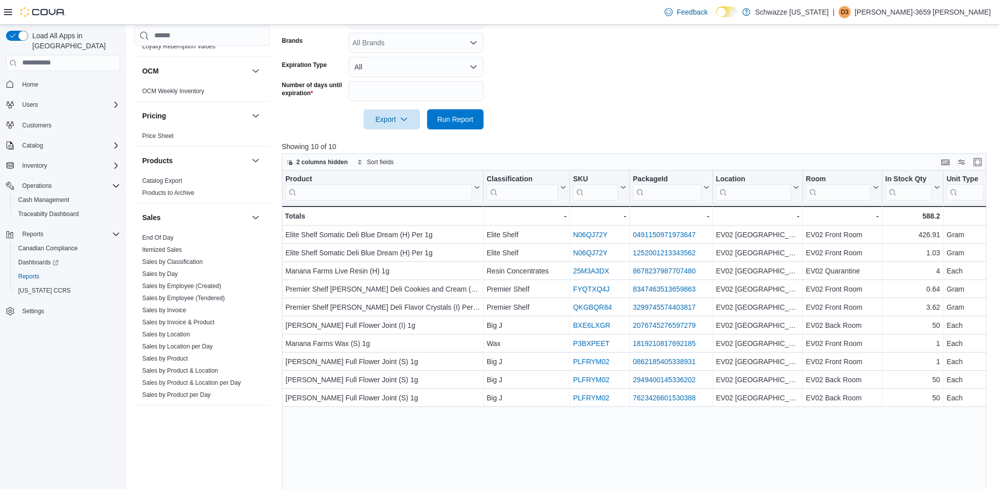
scroll to position [567, 0]
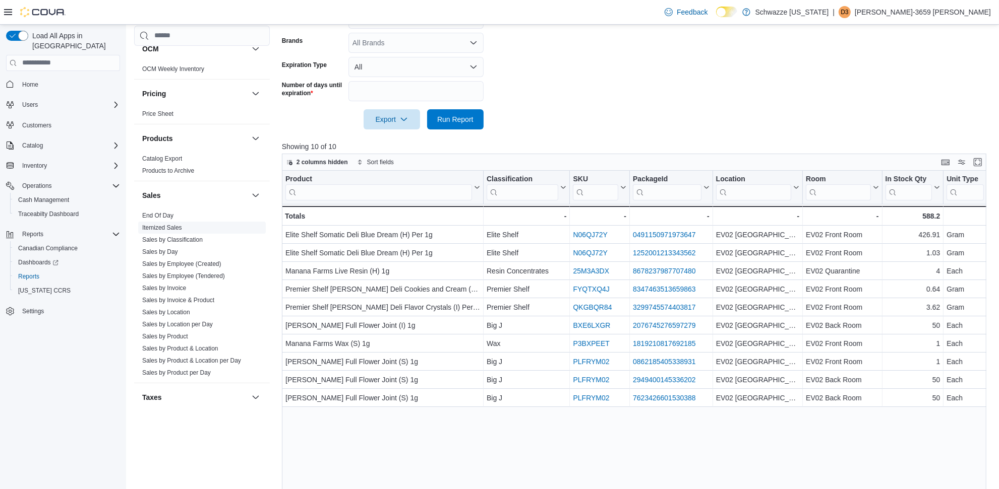
click at [199, 277] on link "Sales by Employee (Tendered)" at bounding box center [183, 275] width 83 height 7
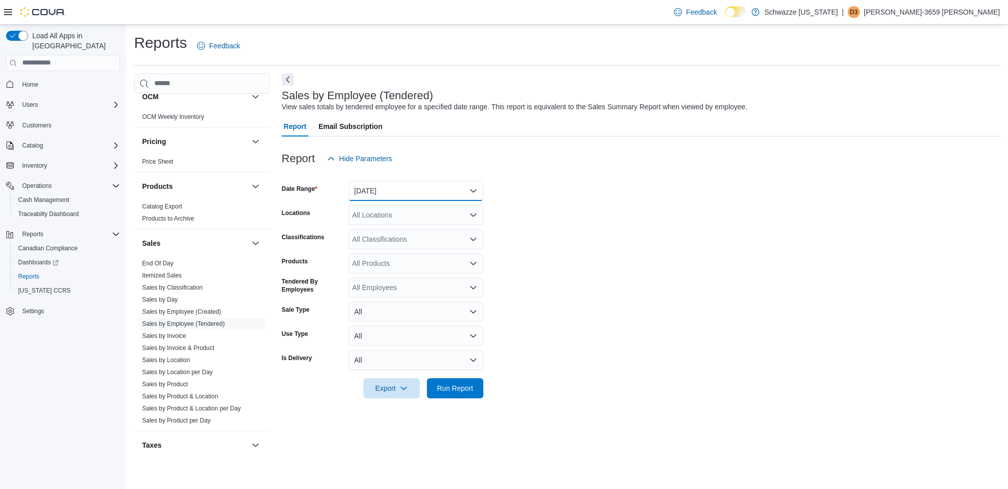
click at [394, 193] on button "Yesterday" at bounding box center [415, 191] width 135 height 20
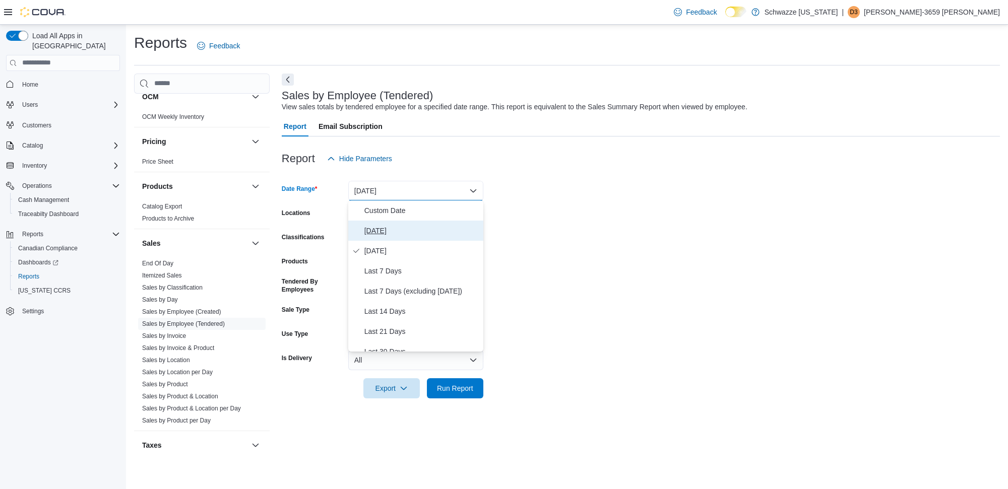
click at [379, 235] on span "Today" at bounding box center [421, 231] width 115 height 12
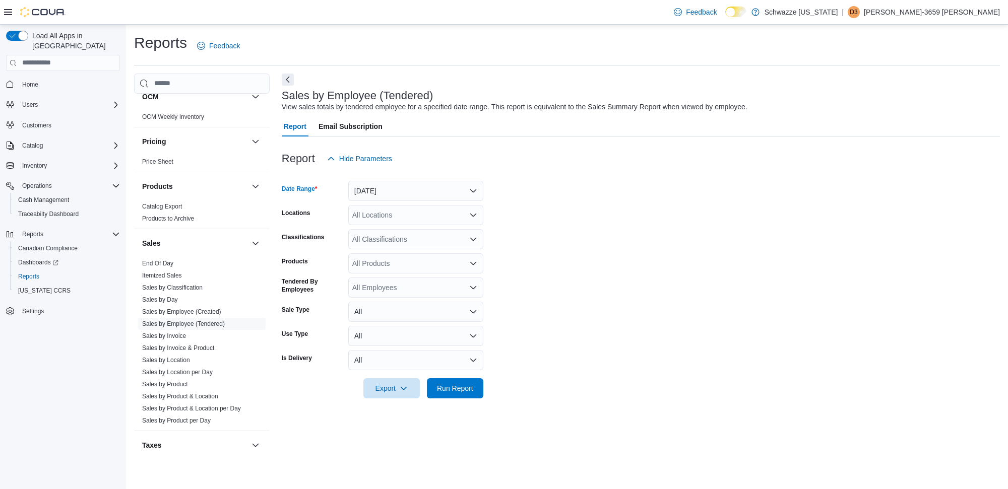
click at [389, 214] on div "All Locations" at bounding box center [415, 215] width 135 height 20
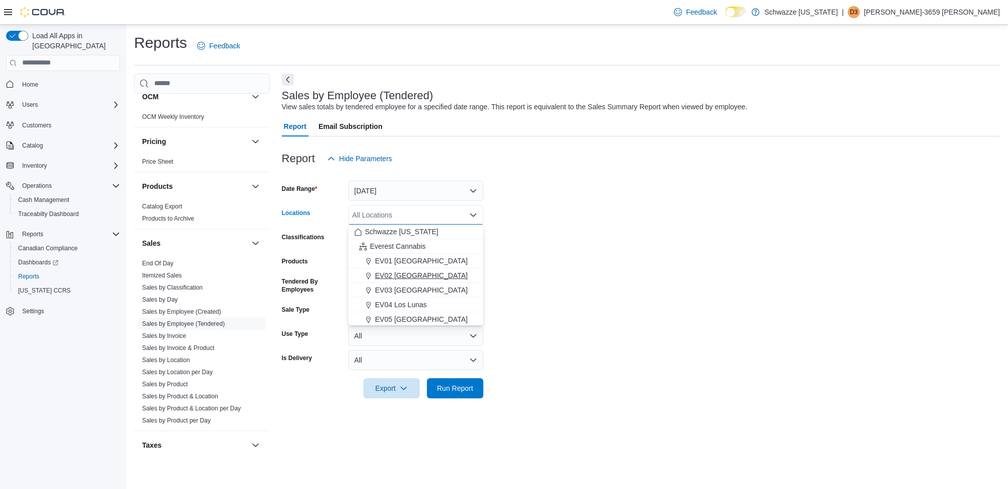
click at [405, 280] on span "EV02 Far NE Heights" at bounding box center [421, 276] width 93 height 10
click at [460, 387] on span "Run Report" at bounding box center [455, 388] width 36 height 10
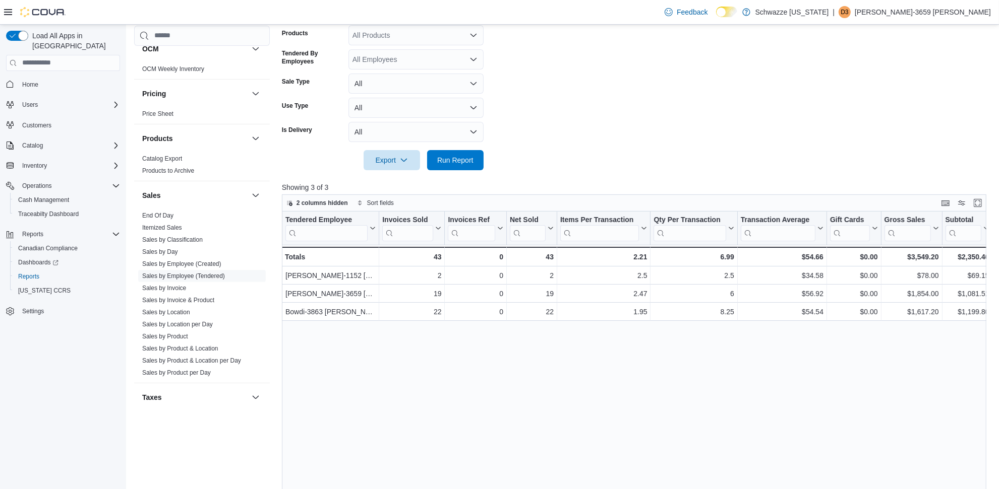
scroll to position [252, 0]
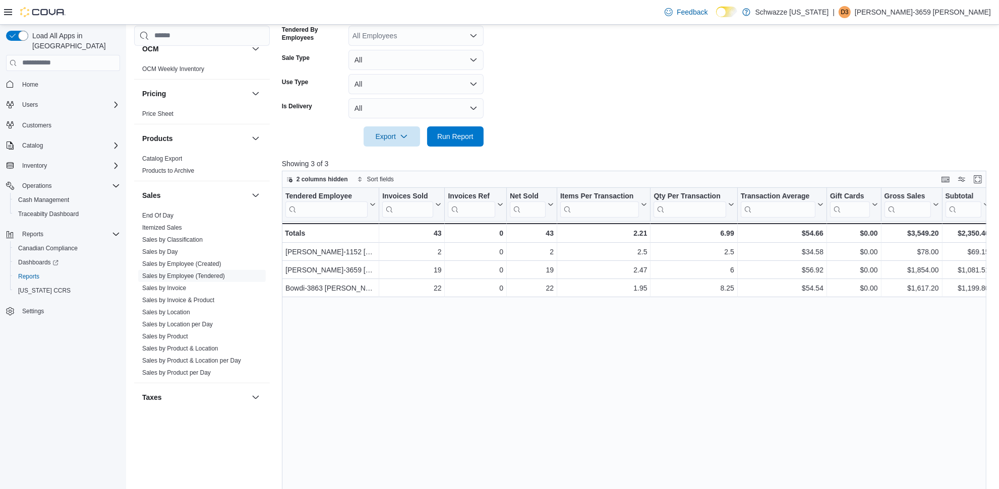
click at [964, 6] on p "Danielle-3659 Cox" at bounding box center [922, 12] width 136 height 12
click at [929, 101] on span "Sign Out" at bounding box center [925, 99] width 27 height 10
